Goal: Navigation & Orientation: Find specific page/section

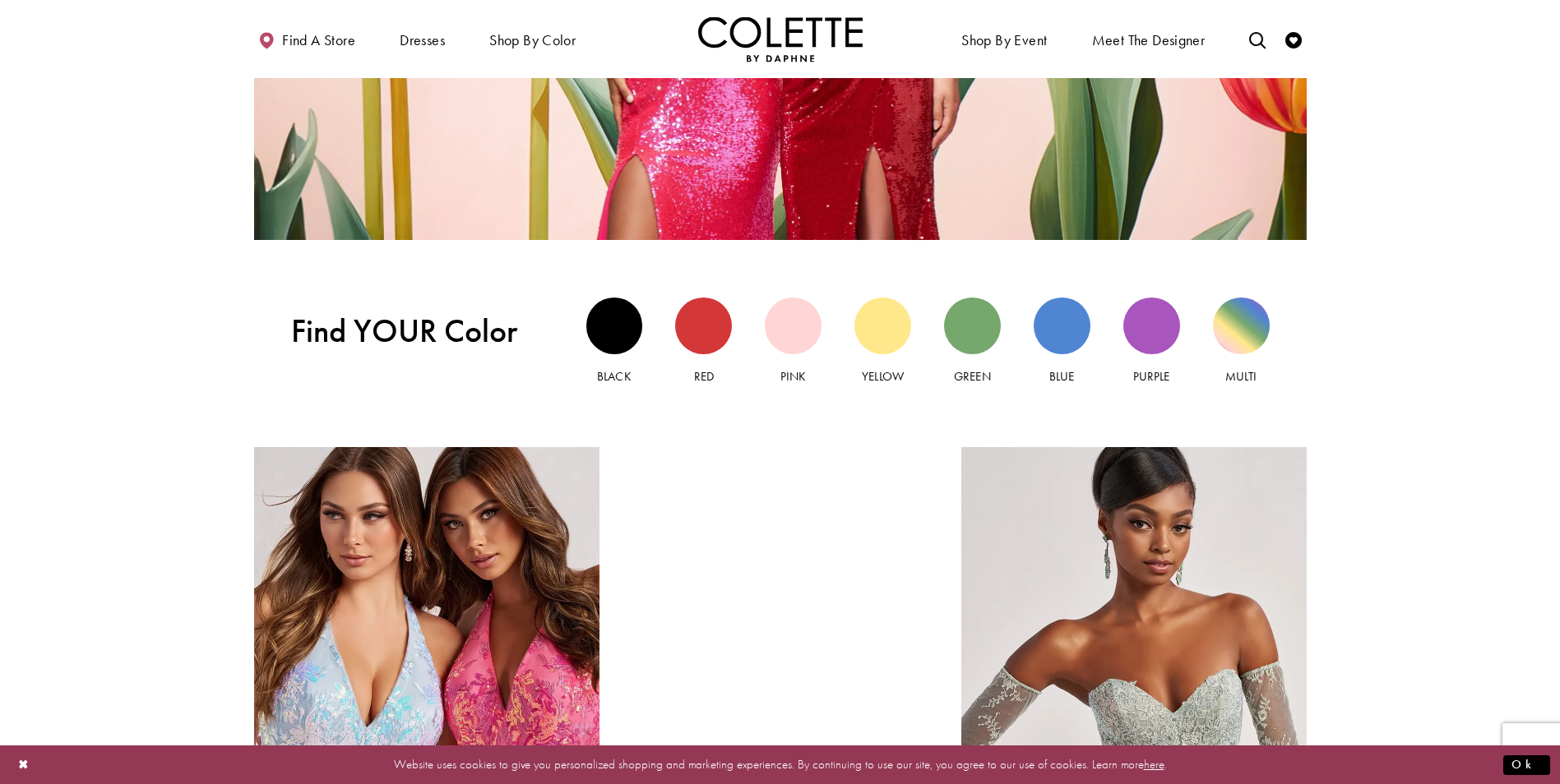
scroll to position [1644, 0]
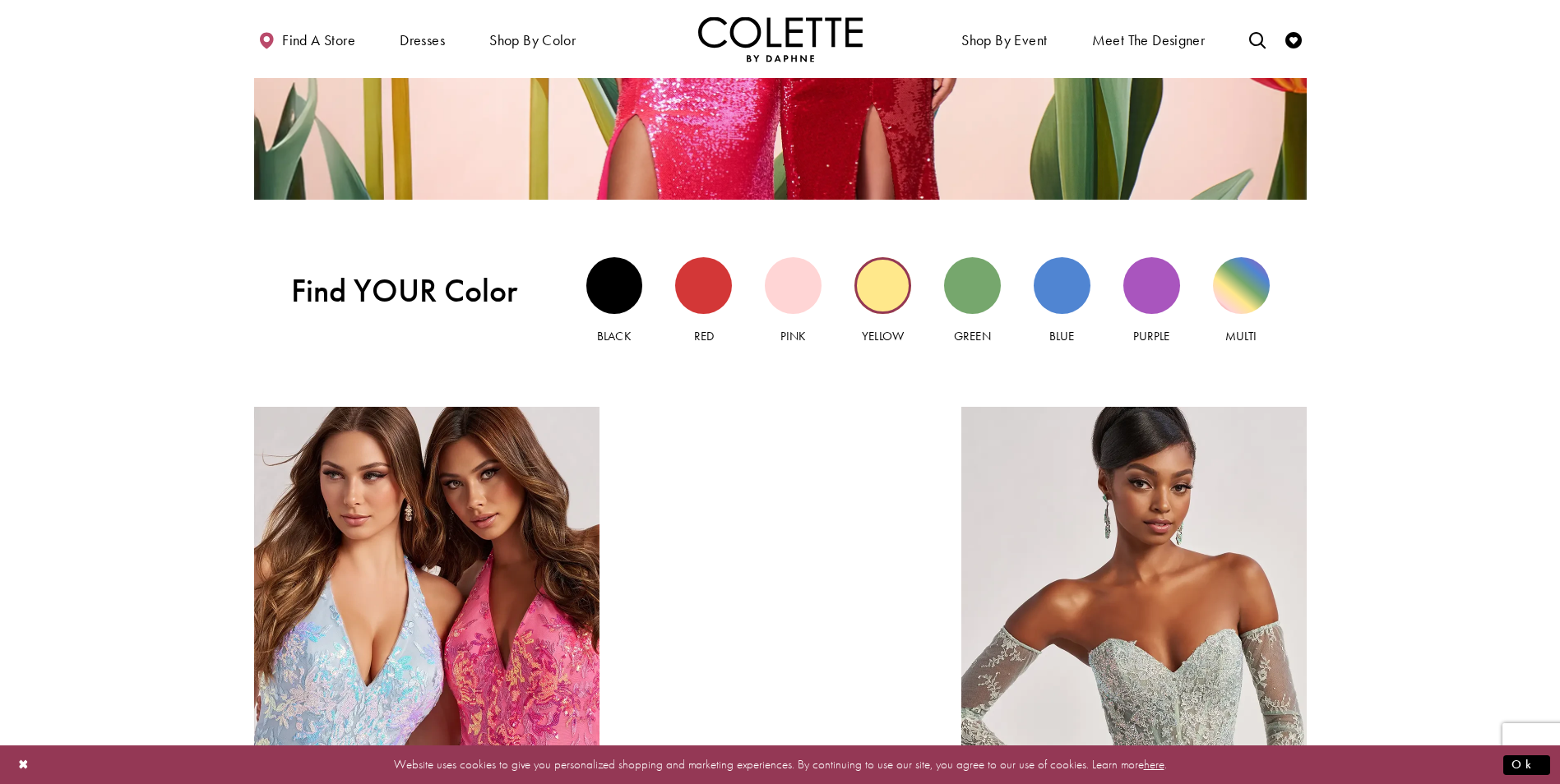
click at [896, 290] on div "Yellow view" at bounding box center [883, 286] width 57 height 57
